Goal: Use online tool/utility

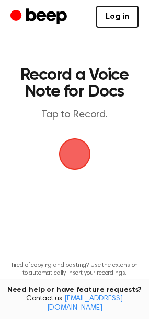
click at [89, 153] on span "button" at bounding box center [75, 154] width 38 height 38
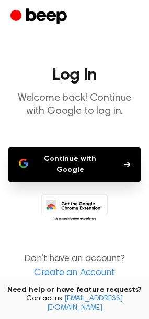
click at [89, 165] on button "Continue with Google" at bounding box center [74, 164] width 132 height 34
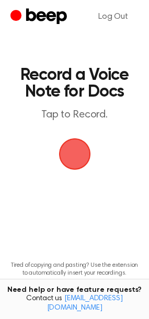
click at [81, 139] on span "button" at bounding box center [74, 154] width 36 height 36
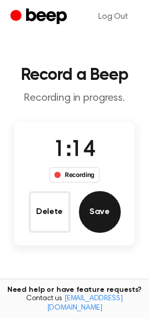
click at [88, 223] on button "Save" at bounding box center [100, 212] width 42 height 42
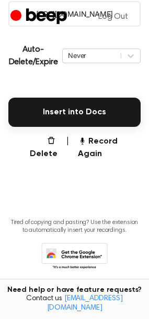
scroll to position [237, 0]
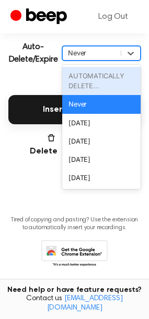
click at [94, 52] on div "Never" at bounding box center [92, 53] width 48 height 10
